Goal: Check status: Check status

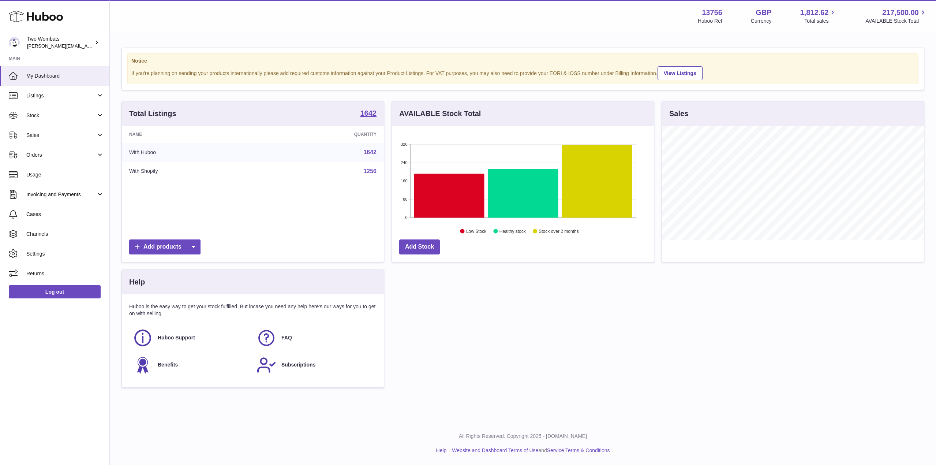
scroll to position [114, 262]
click at [101, 113] on link "Stock" at bounding box center [54, 115] width 109 height 20
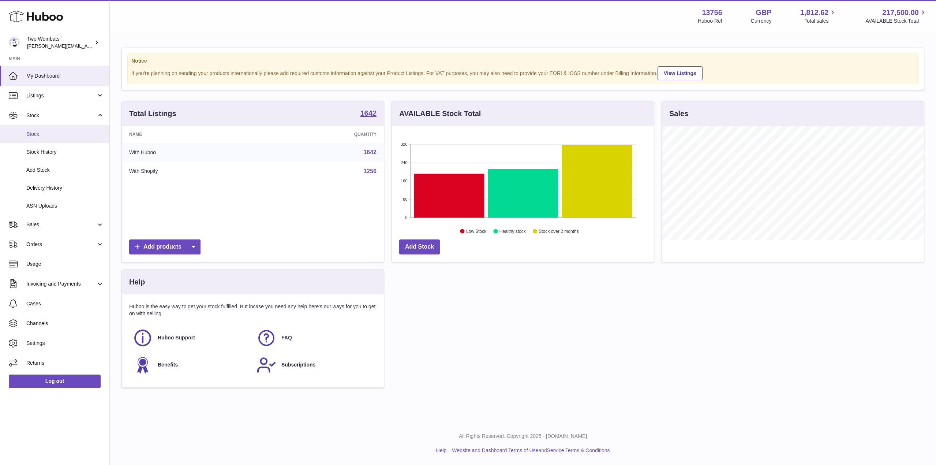
click at [56, 131] on span "Stock" at bounding box center [65, 134] width 78 height 7
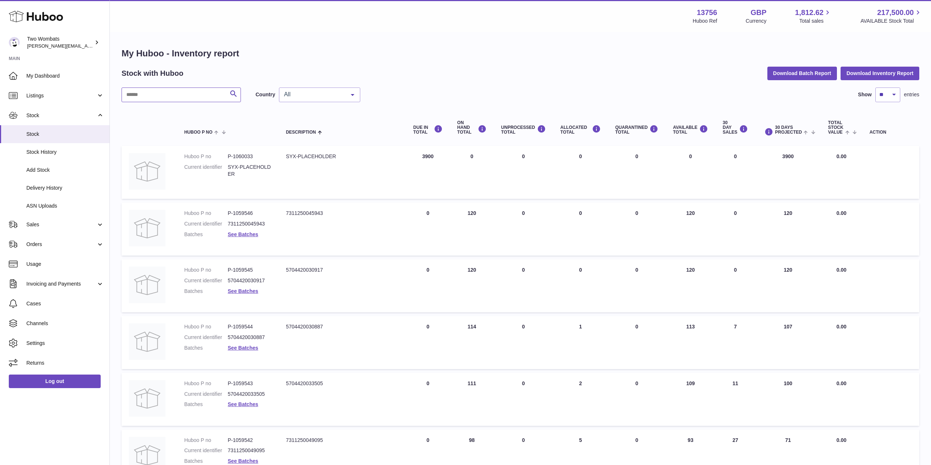
click at [173, 89] on input "text" at bounding box center [181, 94] width 119 height 15
paste input "*******"
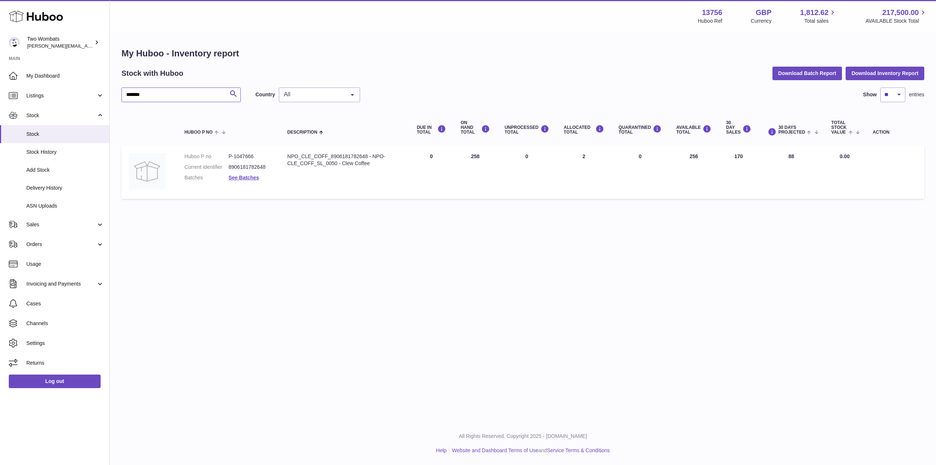
type input "*******"
click at [252, 173] on dl "Huboo P no P-1047666 Current identifier 8906181782648 Batches See Batches" at bounding box center [228, 169] width 88 height 32
click at [253, 177] on link "See Batches" at bounding box center [243, 178] width 30 height 6
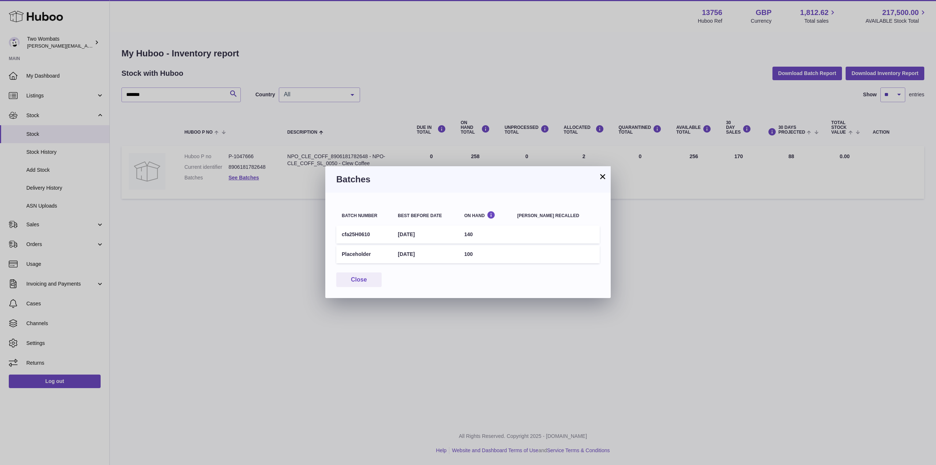
drag, startPoint x: 370, startPoint y: 233, endPoint x: 336, endPoint y: 240, distance: 34.6
click at [336, 240] on td "cfa25H0610" at bounding box center [364, 234] width 56 height 18
click at [370, 280] on button "Close" at bounding box center [358, 279] width 45 height 15
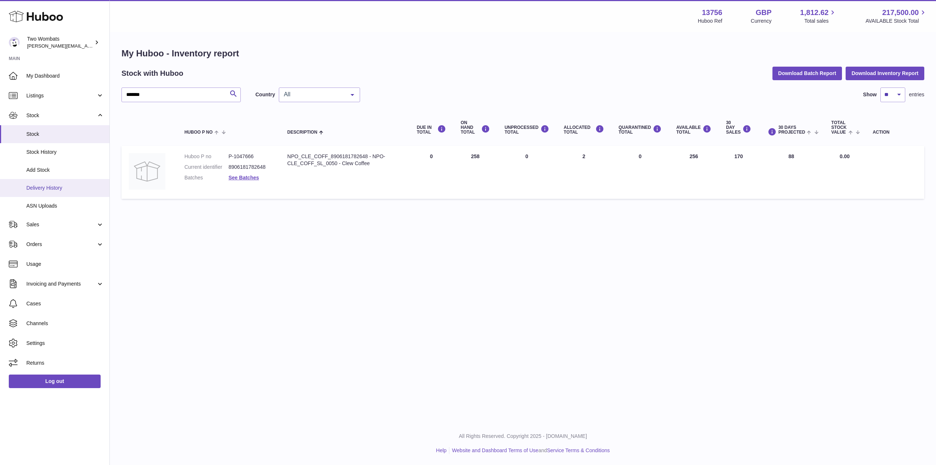
click at [43, 183] on link "Delivery History" at bounding box center [54, 188] width 109 height 18
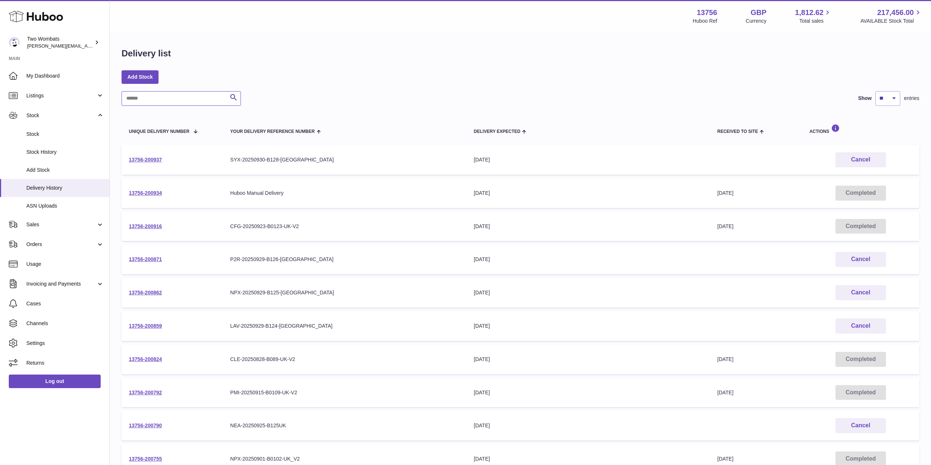
click at [165, 98] on input "text" at bounding box center [181, 98] width 119 height 15
paste input "**********"
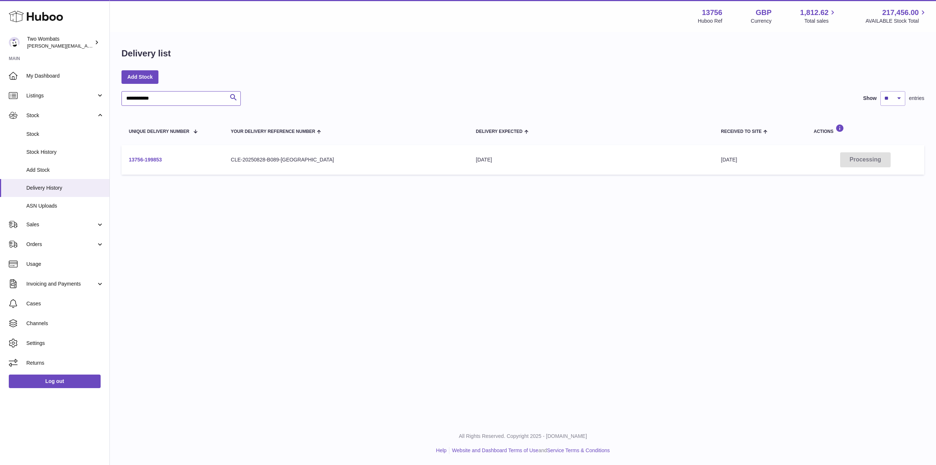
type input "**********"
click at [146, 160] on link "13756-199853" at bounding box center [145, 160] width 33 height 6
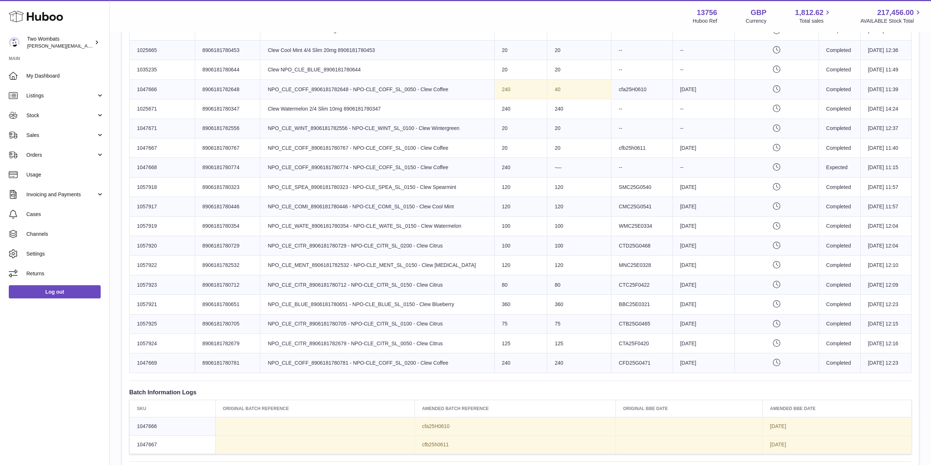
scroll to position [345, 0]
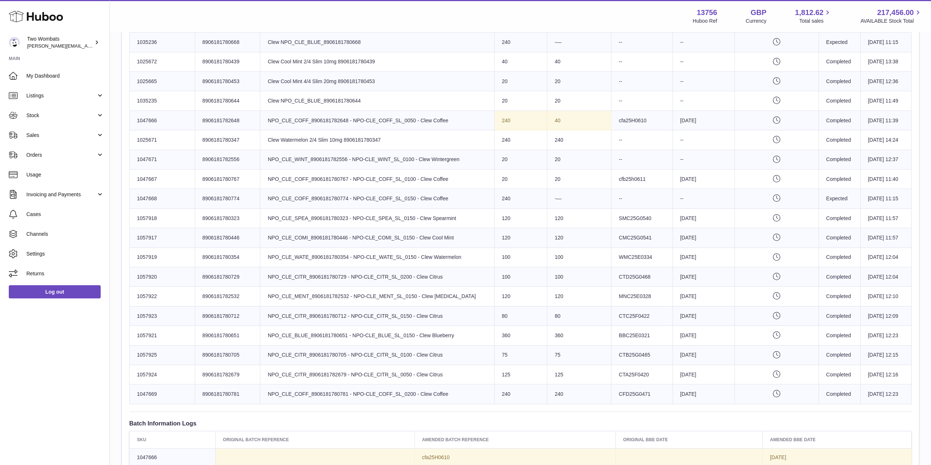
click at [558, 117] on td "40" at bounding box center [579, 120] width 64 height 19
drag, startPoint x: 163, startPoint y: 120, endPoint x: 137, endPoint y: 118, distance: 26.8
click at [137, 118] on td "Huboo SKU Number 1047666" at bounding box center [163, 120] width 66 height 19
copy td "1047666"
click at [332, 167] on td "Product title NPO_CLE_WINT_8906181782556 - NPO-CLE_WINT_SL_0100 - Clew Wintergr…" at bounding box center [377, 159] width 234 height 19
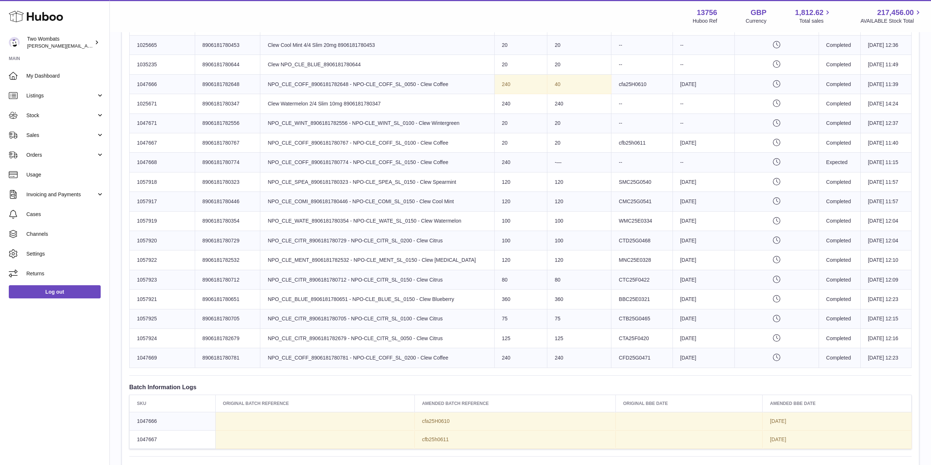
scroll to position [382, 0]
